Goal: Task Accomplishment & Management: Complete application form

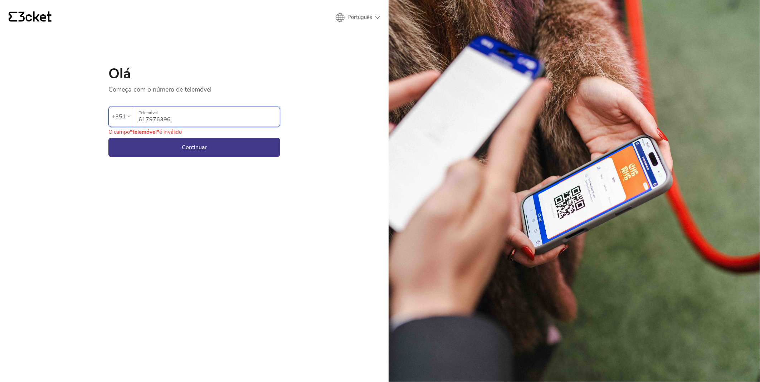
click at [183, 118] on input "617976396" at bounding box center [208, 117] width 141 height 20
drag, startPoint x: 192, startPoint y: 123, endPoint x: 132, endPoint y: 119, distance: 60.2
click at [132, 119] on div "+351 617976396 Telemóvel" at bounding box center [194, 117] width 172 height 20
type input "917976396"
click at [199, 148] on button "Continuar" at bounding box center [194, 147] width 172 height 19
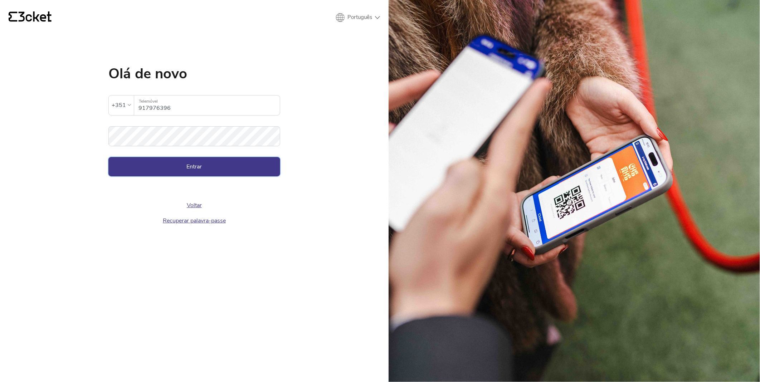
click at [195, 165] on button "Entrar" at bounding box center [194, 166] width 172 height 19
